Goal: Information Seeking & Learning: Learn about a topic

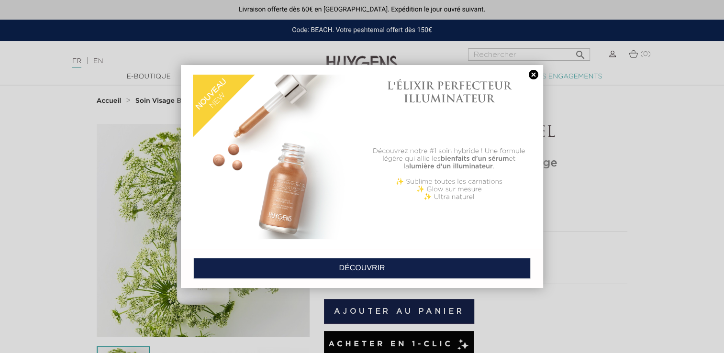
click at [534, 75] on link at bounding box center [533, 75] width 13 height 10
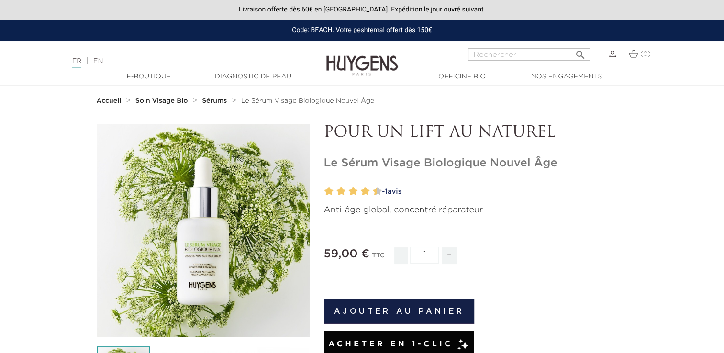
drag, startPoint x: 325, startPoint y: 164, endPoint x: 502, endPoint y: 235, distance: 189.8
copy div "Le Sérum Visage Biologique Nouvel Âge - 1 avis Anti-âge global, concentré répar…"
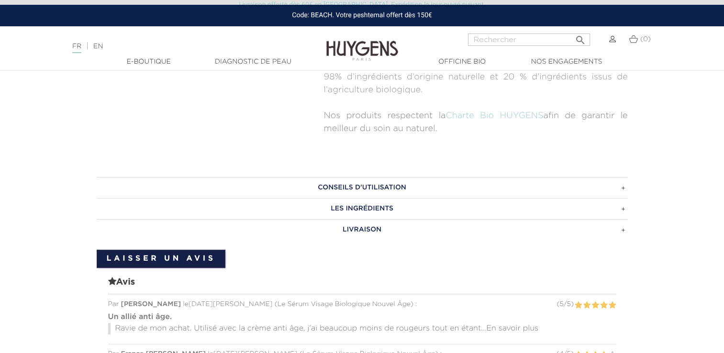
scroll to position [593, 0]
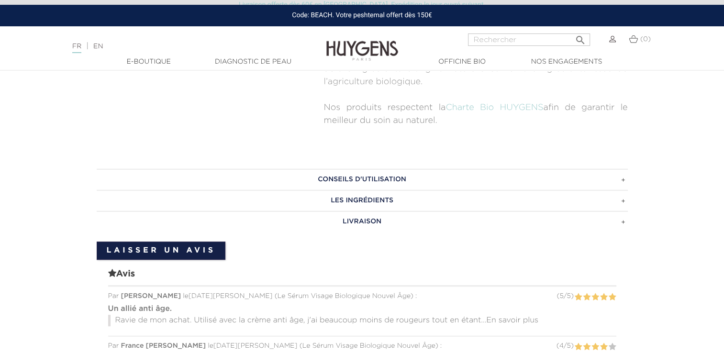
click at [358, 200] on h3 "LES INGRÉDIENTS" at bounding box center [362, 200] width 531 height 21
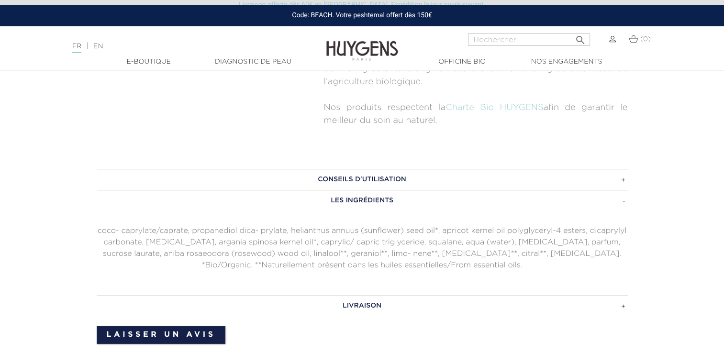
click at [348, 180] on h3 "CONSEILS D'UTILISATION" at bounding box center [362, 179] width 531 height 21
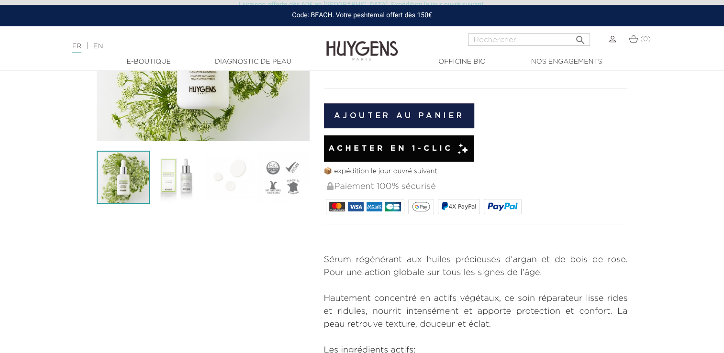
scroll to position [199, 0]
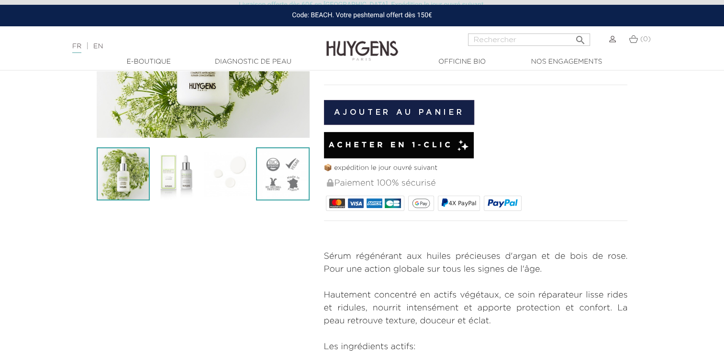
click at [274, 165] on img at bounding box center [282, 173] width 53 height 53
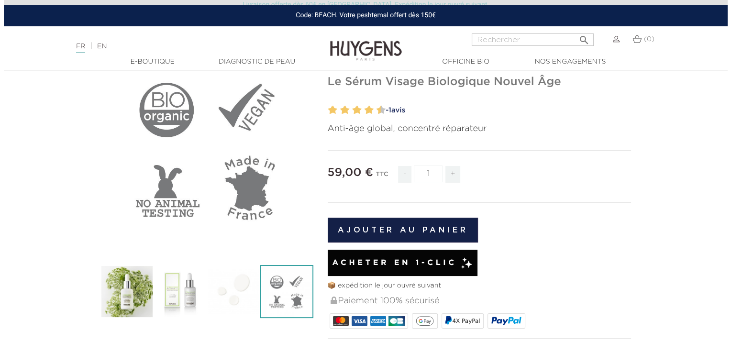
scroll to position [39, 0]
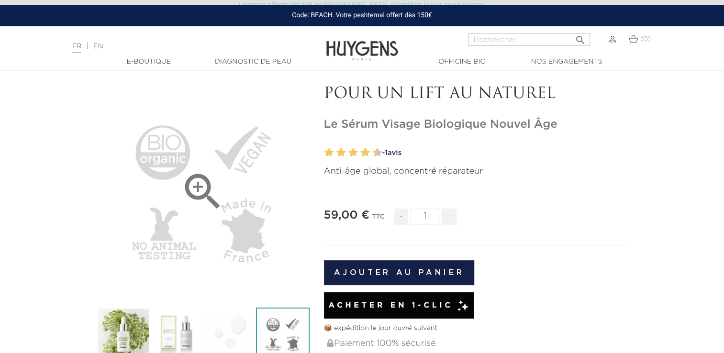
click at [156, 157] on div "" at bounding box center [203, 191] width 213 height 213
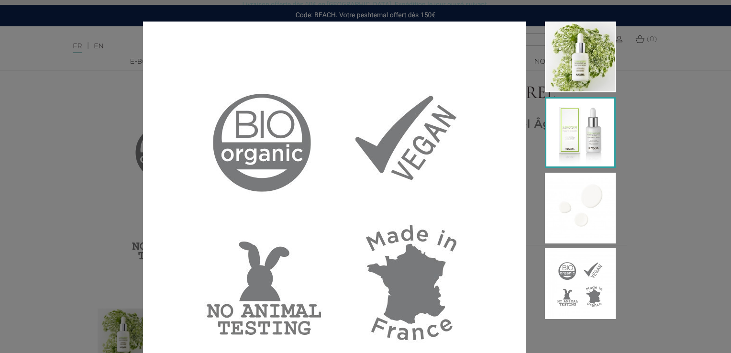
click at [592, 147] on img at bounding box center [580, 132] width 71 height 71
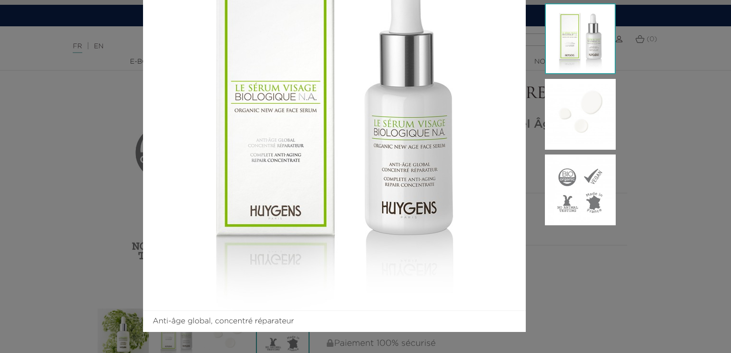
scroll to position [0, 0]
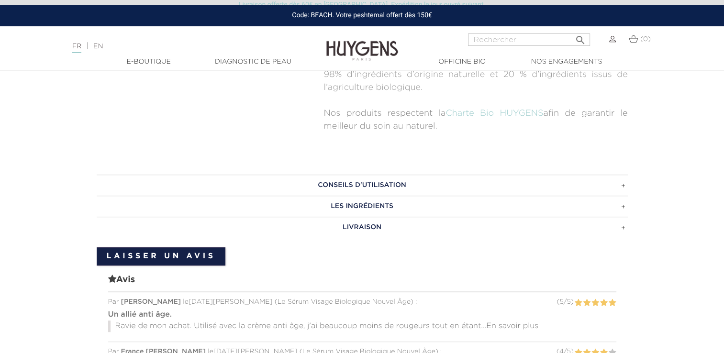
scroll to position [591, 0]
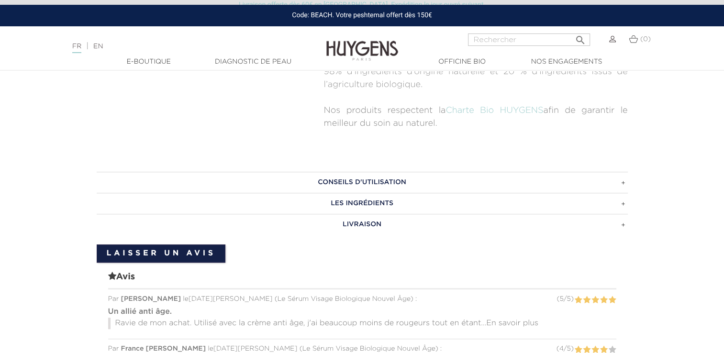
click at [406, 181] on h3 "CONSEILS D'UTILISATION" at bounding box center [362, 182] width 531 height 21
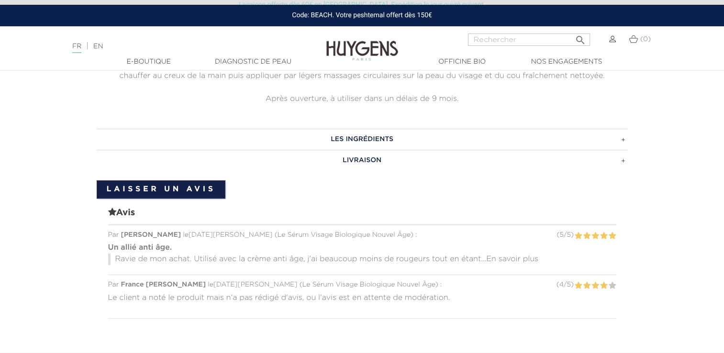
scroll to position [756, 0]
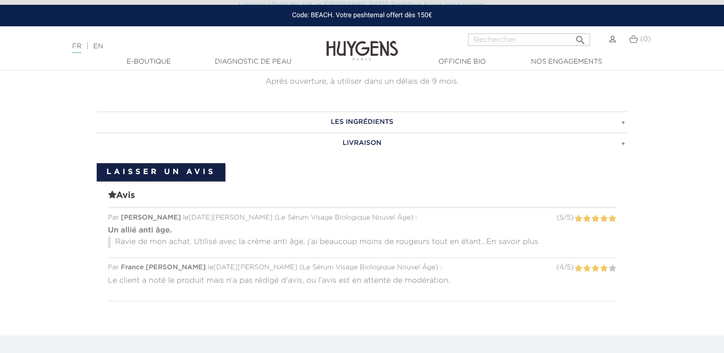
click at [356, 142] on h3 "LIVRAISON" at bounding box center [362, 143] width 531 height 21
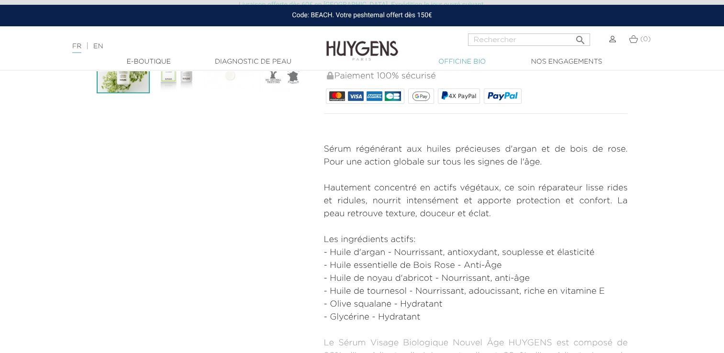
scroll to position [301, 0]
